Goal: Task Accomplishment & Management: Manage account settings

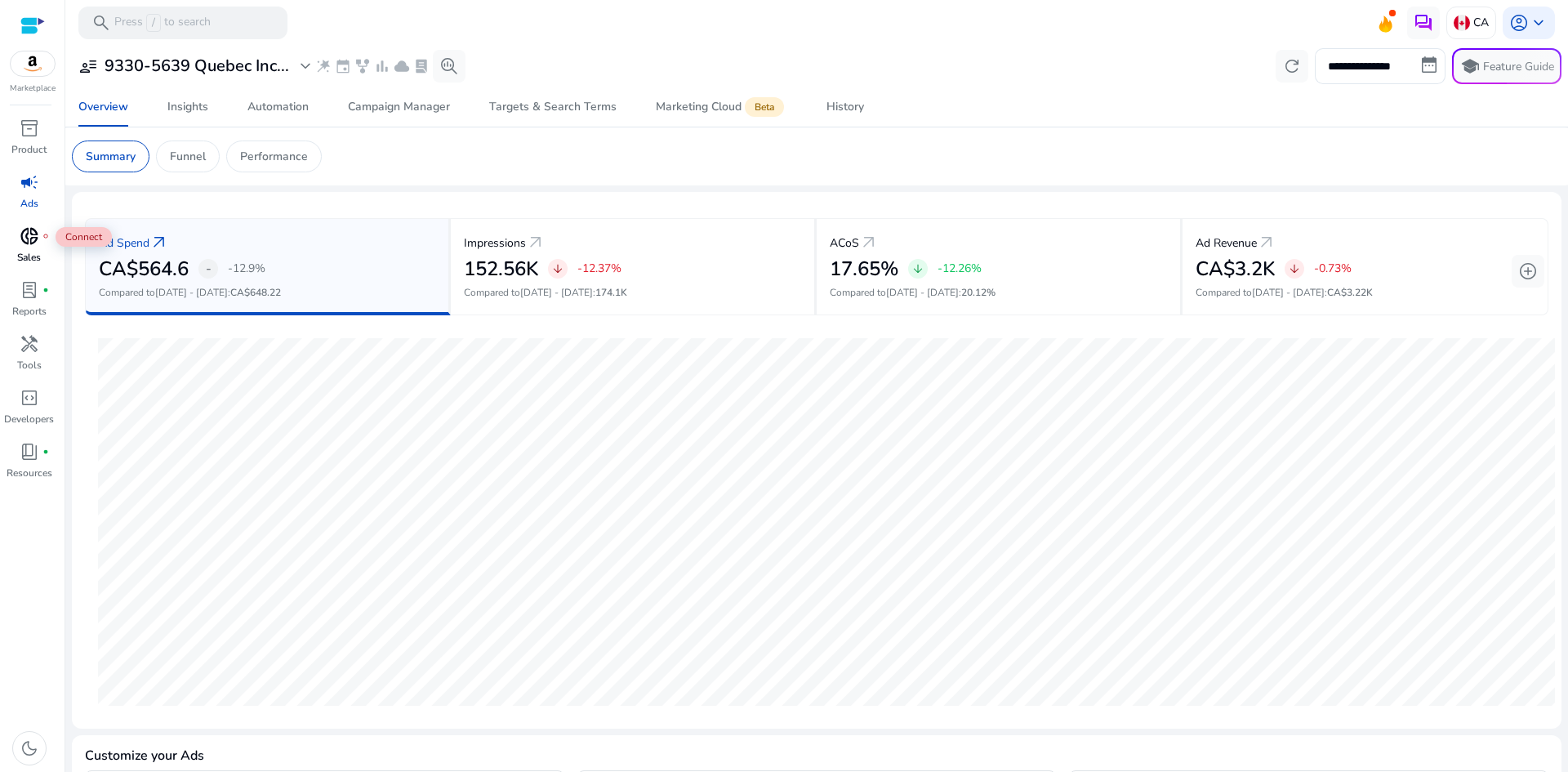
click at [42, 240] on div "donut_small fiber_manual_record" at bounding box center [29, 236] width 45 height 27
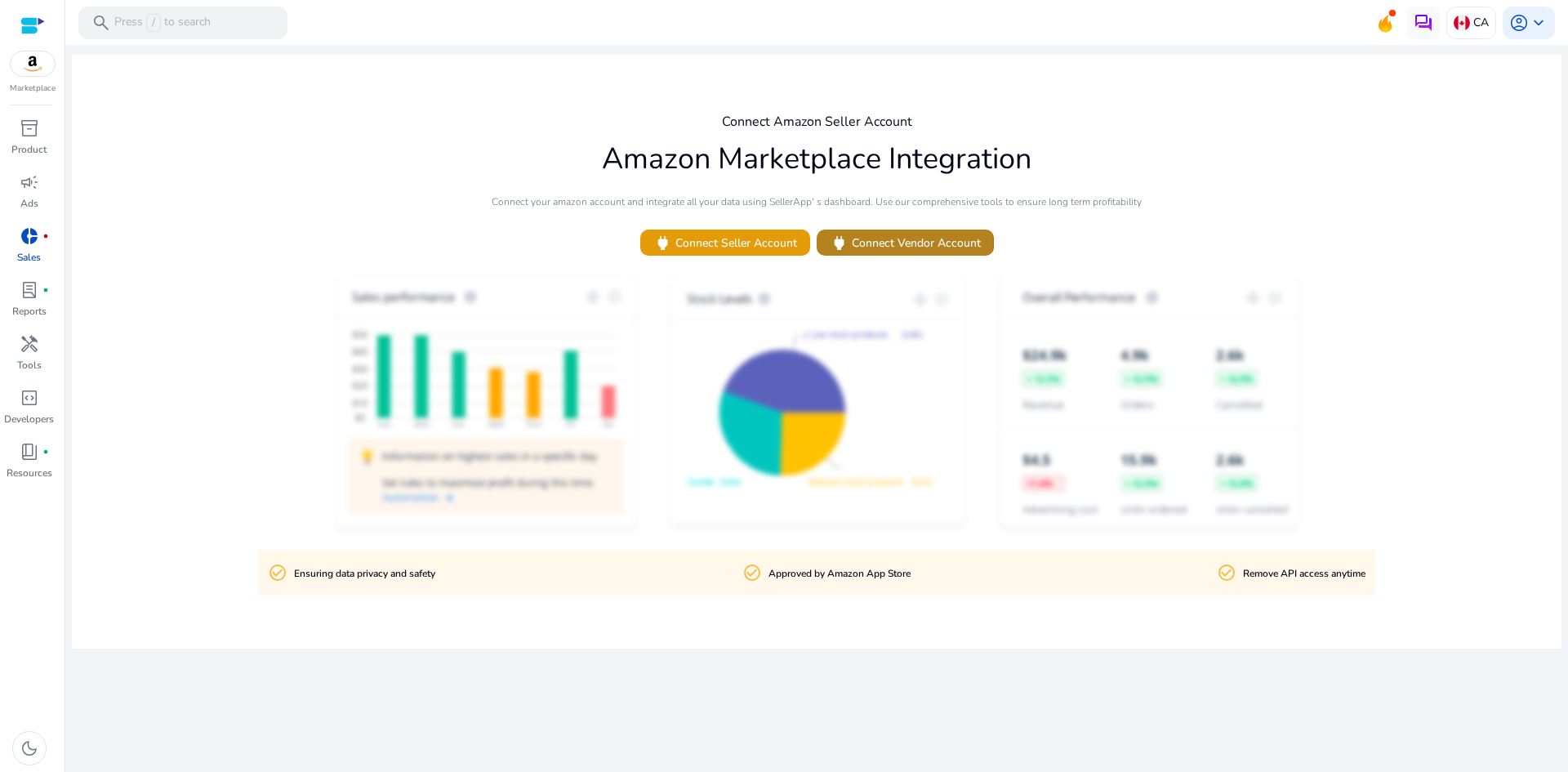
click at [902, 242] on span "power Connect Vendor Account" at bounding box center [906, 243] width 151 height 19
